Goal: Task Accomplishment & Management: Manage account settings

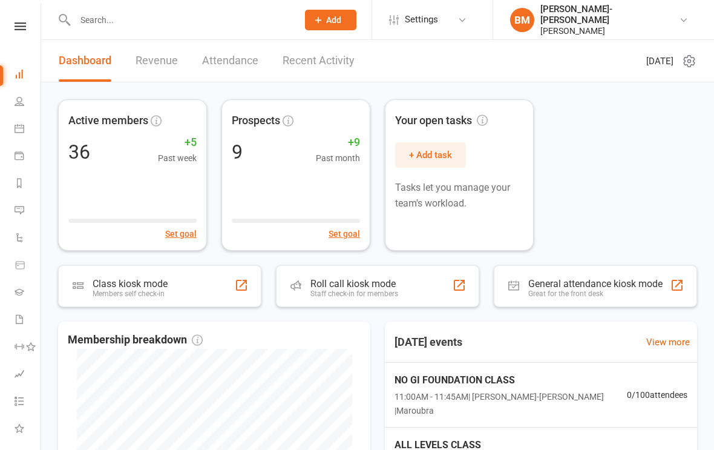
click at [13, 27] on link at bounding box center [20, 26] width 43 height 8
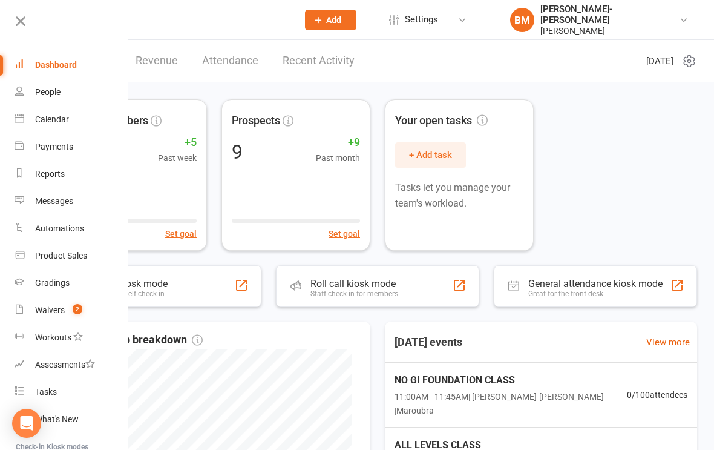
click at [54, 311] on div "Waivers" at bounding box center [50, 310] width 30 height 10
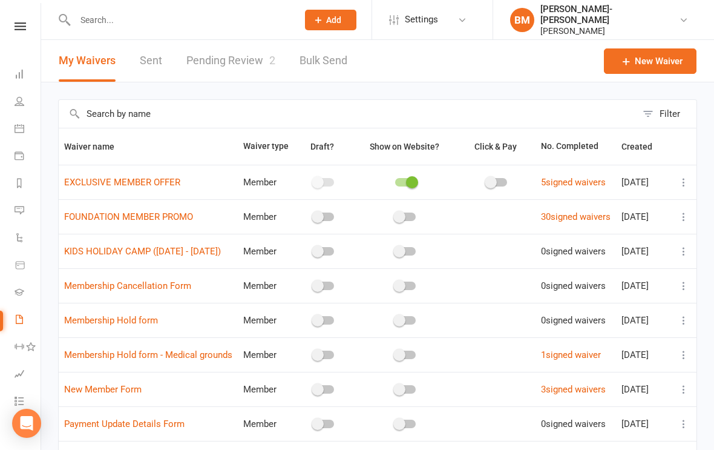
click at [237, 76] on link "Pending Review 2" at bounding box center [230, 61] width 89 height 42
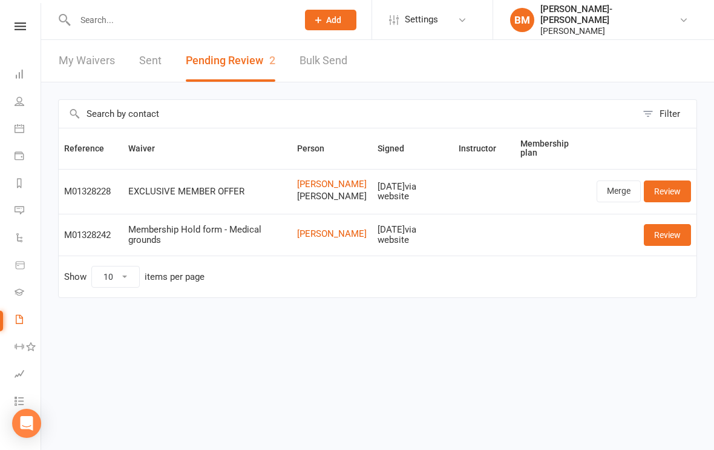
click at [677, 191] on link "Review" at bounding box center [667, 191] width 47 height 22
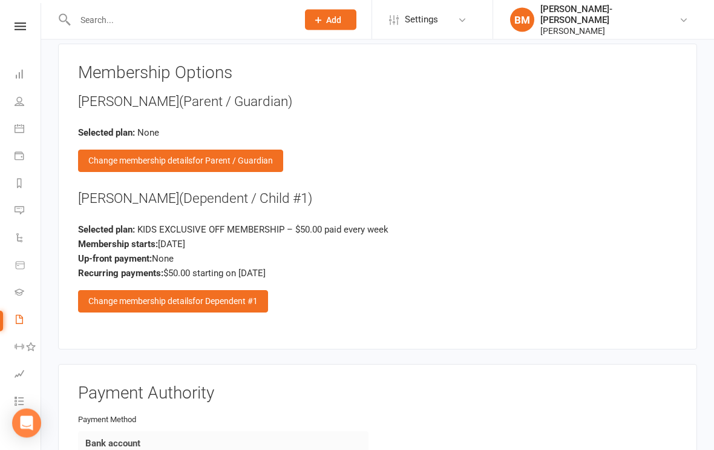
scroll to position [1017, 0]
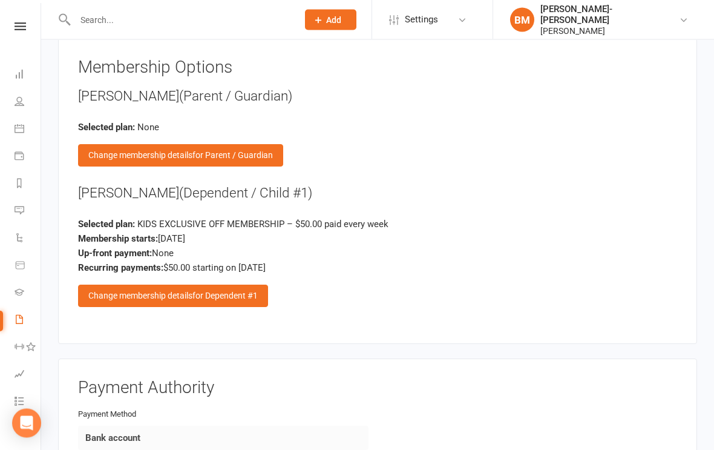
click at [125, 285] on div "Change membership details for Dependent #1" at bounding box center [173, 296] width 190 height 22
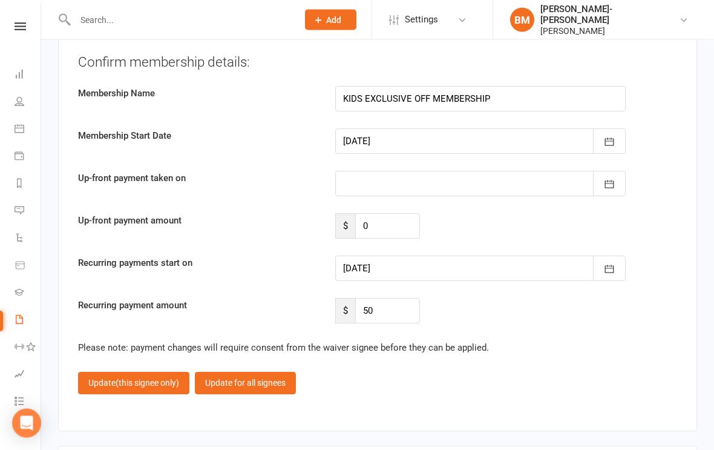
scroll to position [1431, 0]
click at [615, 263] on icon "button" at bounding box center [609, 269] width 12 height 12
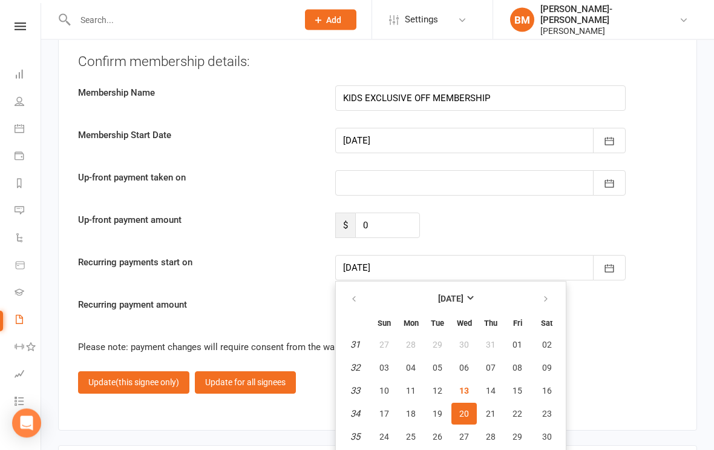
scroll to position [1432, 0]
click at [519, 379] on button "15" at bounding box center [517, 390] width 25 height 22
type input "[DATE]"
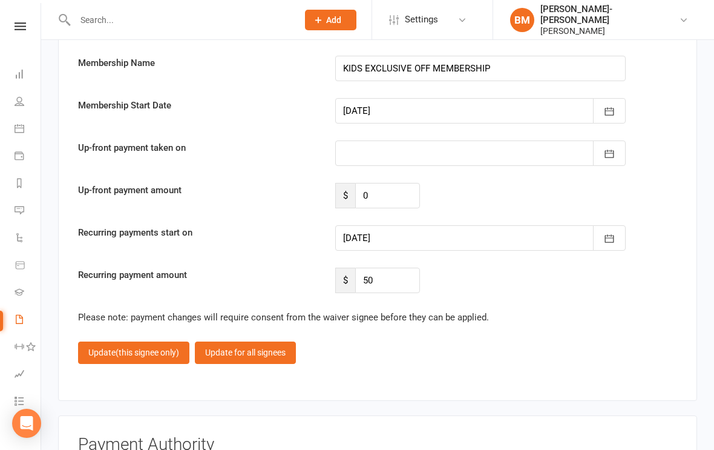
click at [128, 347] on span "(this signee only)" at bounding box center [148, 352] width 64 height 10
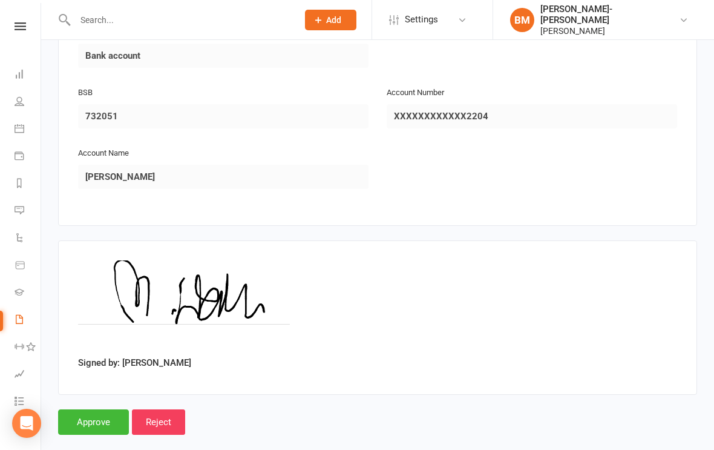
click at [96, 411] on input "Approve" at bounding box center [93, 421] width 71 height 25
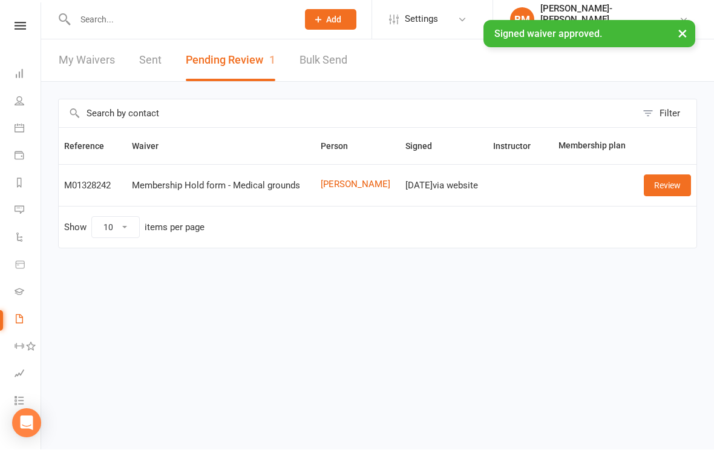
click at [17, 28] on icon at bounding box center [20, 26] width 11 height 8
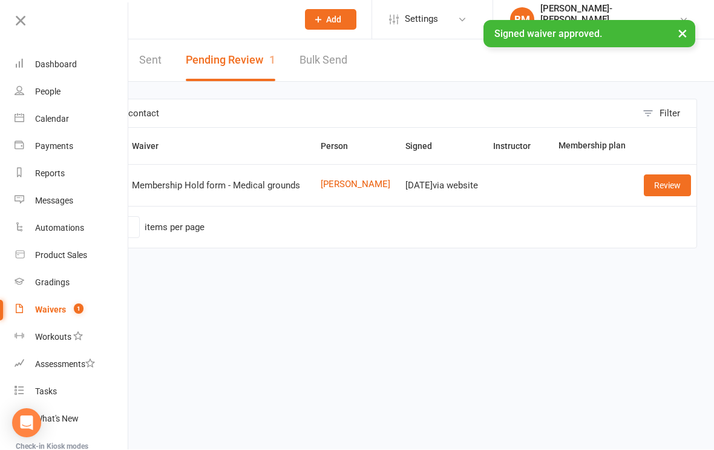
click at [58, 299] on link "Waivers 1" at bounding box center [72, 309] width 114 height 27
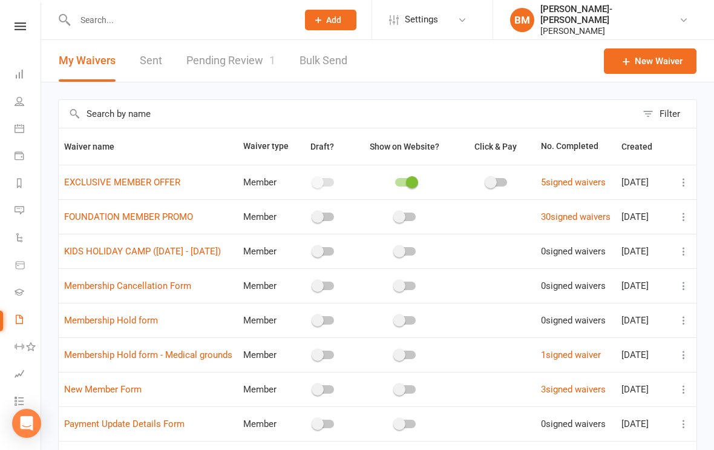
click at [216, 59] on link "Pending Review 1" at bounding box center [230, 61] width 89 height 42
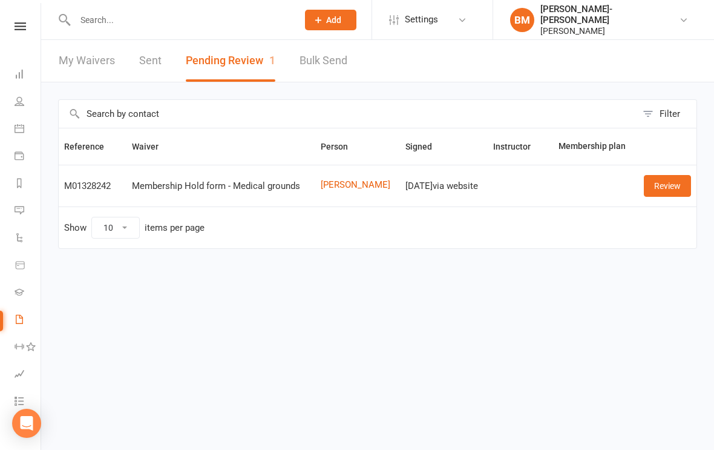
click at [18, 22] on icon at bounding box center [20, 26] width 11 height 8
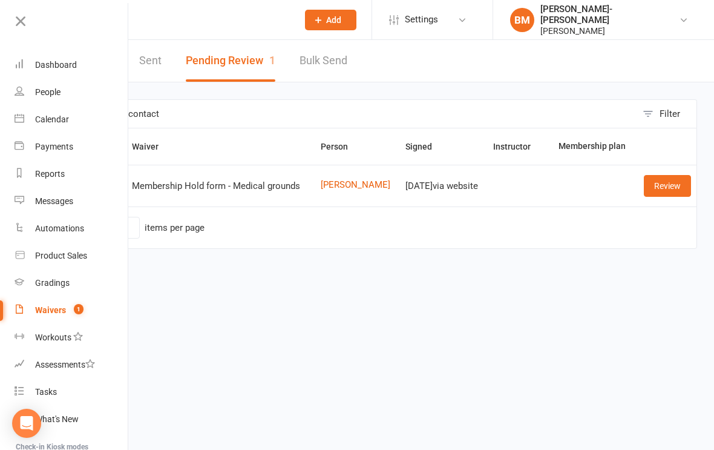
click at [52, 68] on div "Dashboard" at bounding box center [56, 65] width 42 height 10
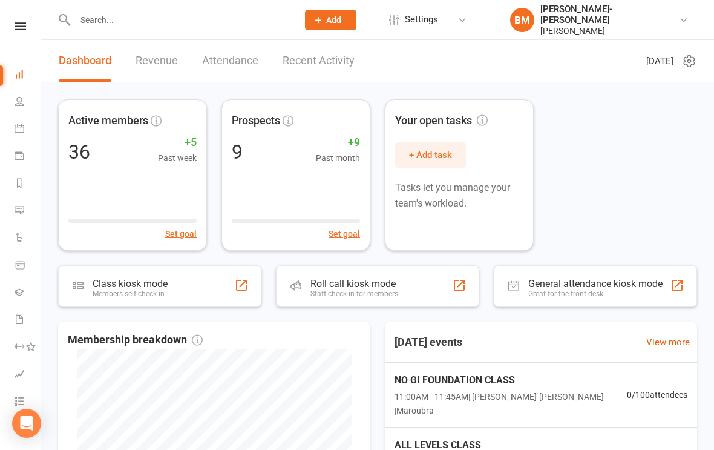
click at [18, 10] on nav "Clubworx Dashboard People Calendar Payments Reports Messages Automations Produc…" at bounding box center [20, 228] width 41 height 450
click at [21, 24] on icon at bounding box center [20, 26] width 11 height 8
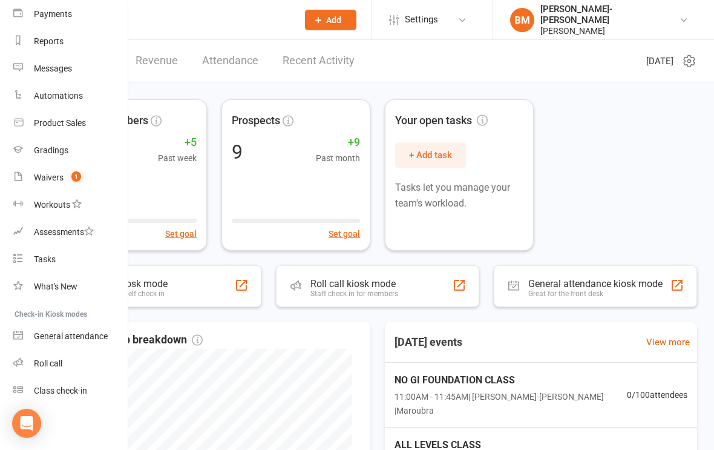
scroll to position [132, 1]
click at [56, 391] on div "Class check-in" at bounding box center [60, 390] width 53 height 10
